Goal: Information Seeking & Learning: Find contact information

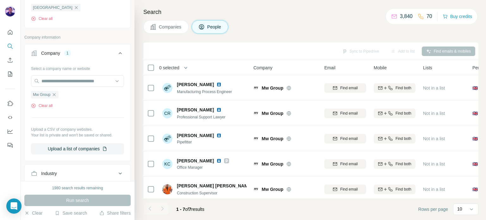
scroll to position [158, 0]
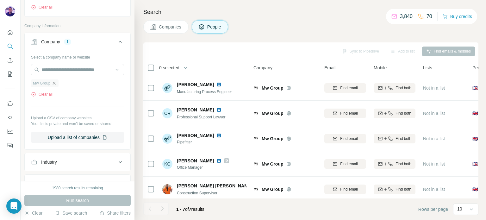
click at [57, 83] on icon "button" at bounding box center [54, 83] width 5 height 5
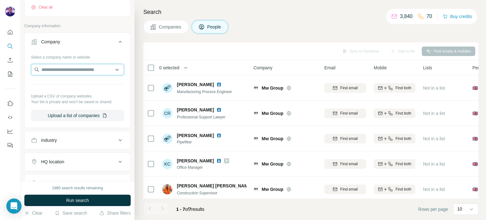
click at [57, 71] on input "text" at bounding box center [77, 69] width 93 height 11
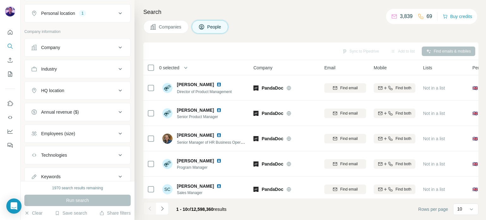
scroll to position [100, 0]
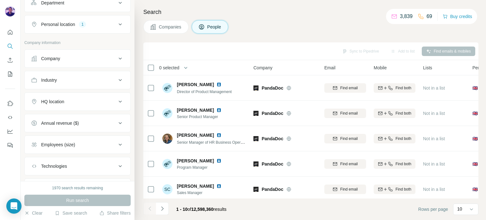
click at [91, 80] on div "Industry" at bounding box center [73, 80] width 85 height 6
click at [79, 59] on div "Company" at bounding box center [73, 58] width 85 height 6
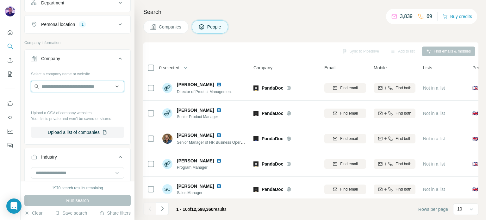
click at [70, 89] on input "text" at bounding box center [77, 86] width 93 height 11
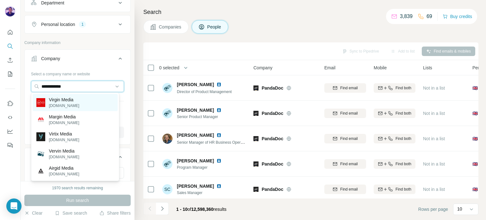
type input "**********"
click at [71, 105] on p "[DOMAIN_NAME]" at bounding box center [64, 106] width 30 height 6
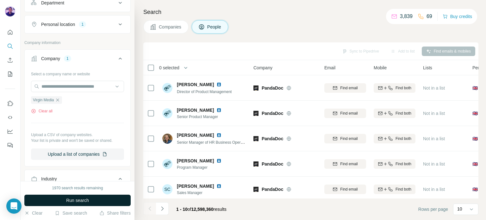
click at [86, 202] on span "Run search" at bounding box center [77, 200] width 23 height 6
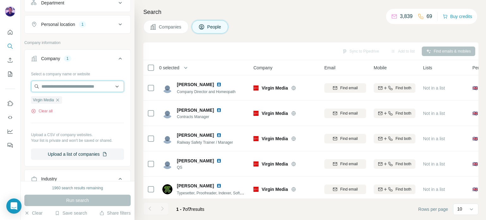
click at [65, 85] on input "text" at bounding box center [77, 86] width 93 height 11
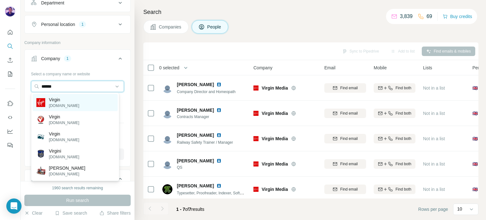
type input "******"
click at [86, 103] on div "Virgin [DOMAIN_NAME]" at bounding box center [75, 102] width 85 height 17
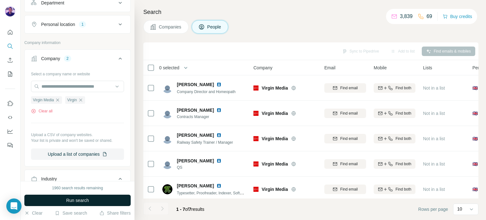
click at [83, 199] on span "Run search" at bounding box center [77, 200] width 23 height 6
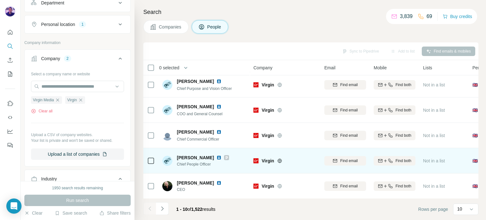
scroll to position [133, 0]
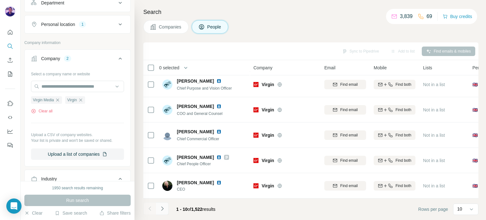
click at [163, 207] on icon "Navigate to next page" at bounding box center [162, 208] width 6 height 6
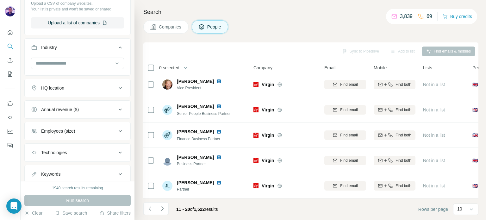
scroll to position [249, 0]
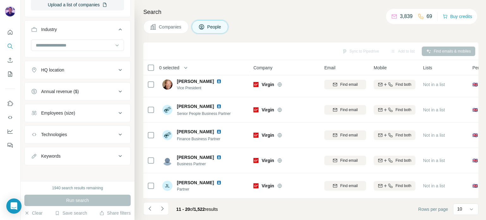
click at [79, 155] on div "Keywords" at bounding box center [73, 156] width 85 height 6
drag, startPoint x: 85, startPoint y: 172, endPoint x: 88, endPoint y: 170, distance: 3.7
click at [84, 173] on input "text" at bounding box center [71, 171] width 80 height 11
type input "*********"
click at [114, 174] on button "button" at bounding box center [119, 171] width 10 height 11
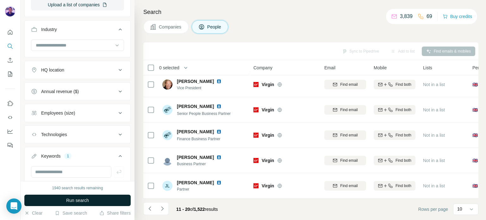
click at [114, 200] on button "Run search" at bounding box center [77, 199] width 106 height 11
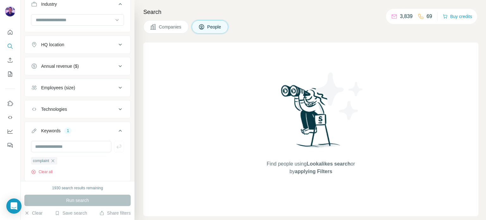
scroll to position [291, 0]
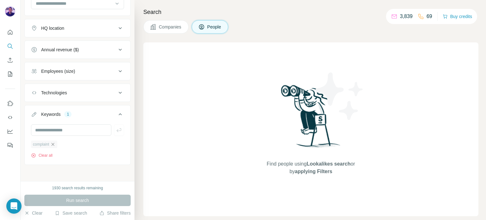
click at [55, 142] on icon "button" at bounding box center [52, 144] width 5 height 5
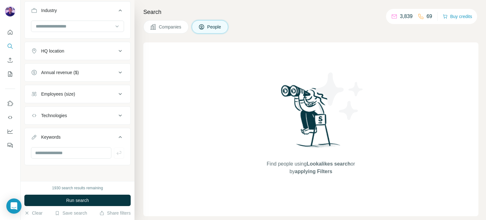
click at [58, 129] on button "Keywords" at bounding box center [78, 138] width 106 height 18
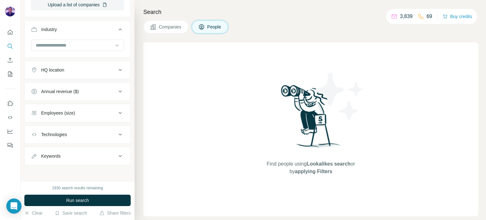
click at [59, 155] on div "Keywords" at bounding box center [50, 156] width 19 height 6
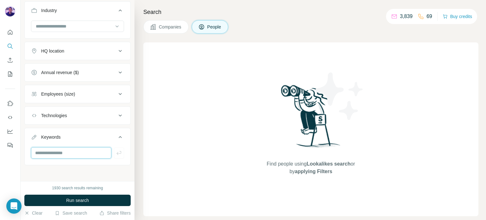
drag, startPoint x: 63, startPoint y: 149, endPoint x: 80, endPoint y: 154, distance: 17.7
click at [63, 149] on input "text" at bounding box center [71, 152] width 80 height 11
type input "**********"
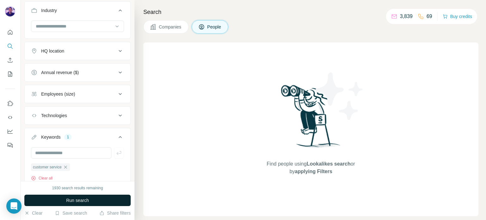
click at [110, 201] on button "Run search" at bounding box center [77, 199] width 106 height 11
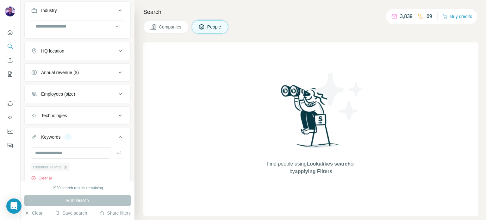
click at [67, 165] on icon "button" at bounding box center [65, 166] width 3 height 3
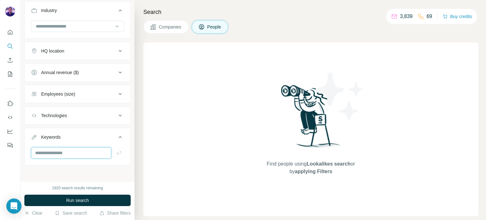
click at [65, 153] on input "text" at bounding box center [71, 152] width 80 height 11
type input "********"
click at [114, 155] on button "button" at bounding box center [119, 152] width 10 height 11
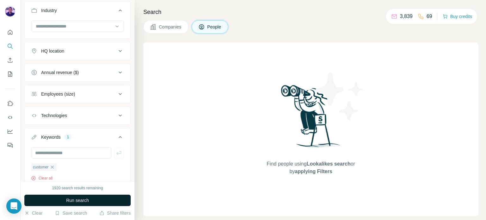
click at [114, 200] on button "Run search" at bounding box center [77, 199] width 106 height 11
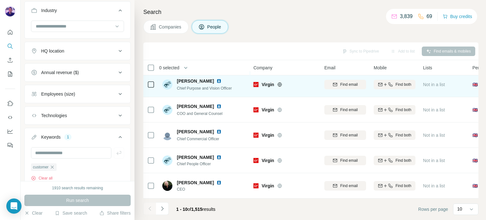
scroll to position [133, 0]
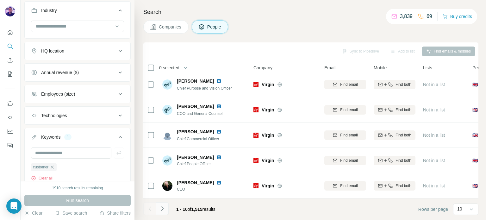
click at [164, 206] on icon "Navigate to next page" at bounding box center [162, 208] width 6 height 6
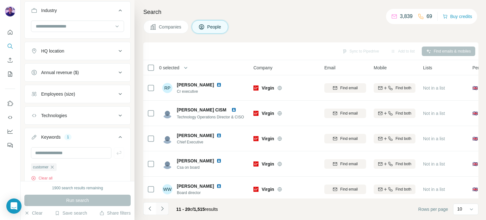
click at [164, 208] on icon "Navigate to next page" at bounding box center [162, 208] width 6 height 6
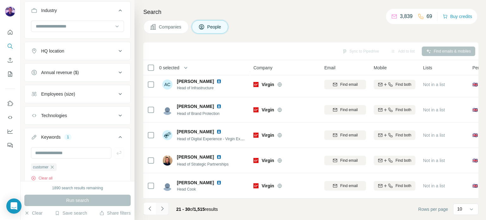
click at [163, 209] on icon "Navigate to next page" at bounding box center [162, 208] width 2 height 4
click at [164, 212] on button "Navigate to next page" at bounding box center [162, 208] width 13 height 13
click at [161, 207] on icon "Navigate to next page" at bounding box center [162, 208] width 6 height 6
click at [166, 209] on button "Navigate to next page" at bounding box center [162, 208] width 13 height 13
click at [165, 209] on button "Navigate to next page" at bounding box center [162, 208] width 13 height 13
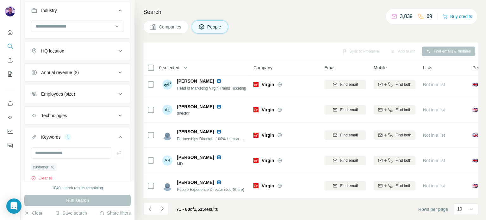
click at [166, 208] on button "Navigate to next page" at bounding box center [162, 208] width 13 height 13
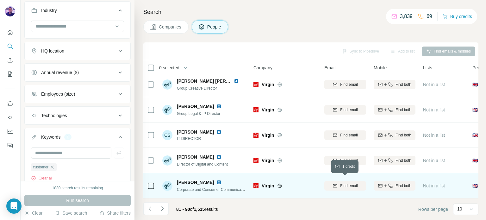
click at [347, 184] on span "Find email" at bounding box center [348, 186] width 17 height 6
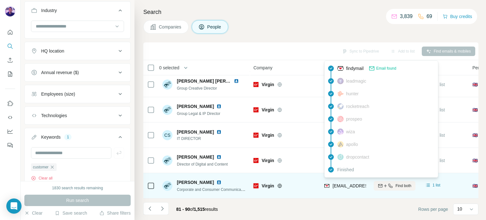
click at [332, 183] on span "[EMAIL_ADDRESS][PERSON_NAME][DOMAIN_NAME]" at bounding box center [387, 185] width 111 height 5
